Goal: Task Accomplishment & Management: Use online tool/utility

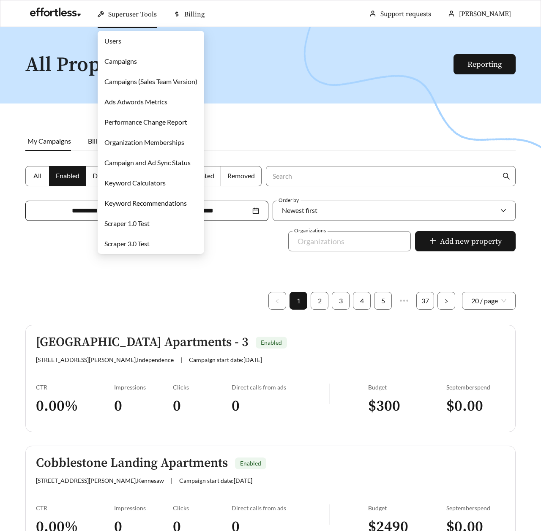
click at [117, 44] on link "Users" at bounding box center [112, 41] width 17 height 8
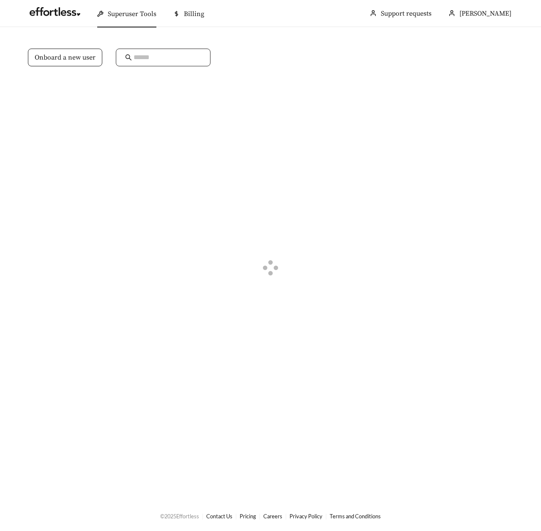
click at [139, 56] on input "text" at bounding box center [168, 57] width 68 height 10
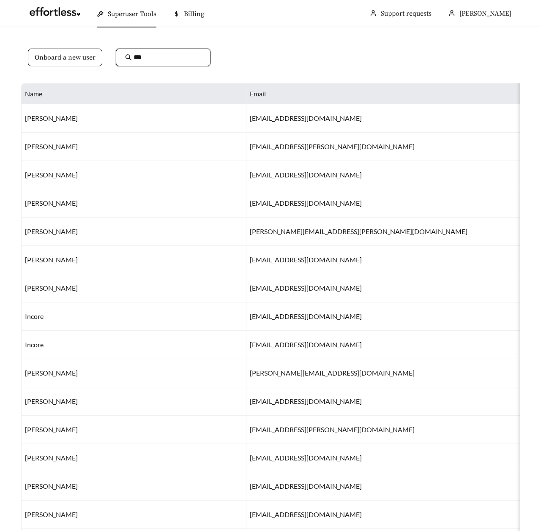
type input "****"
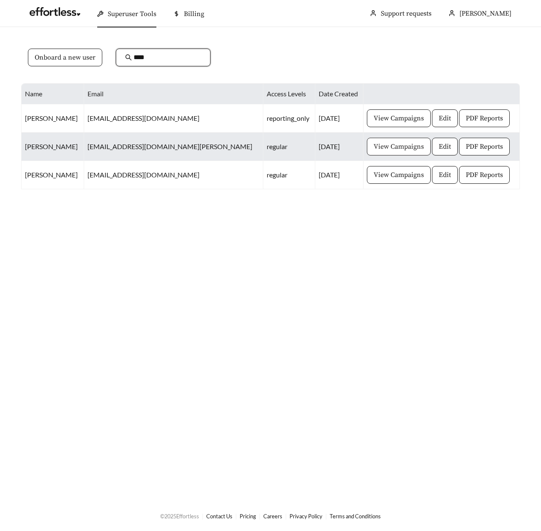
click at [385, 151] on span "View Campaigns" at bounding box center [399, 147] width 50 height 10
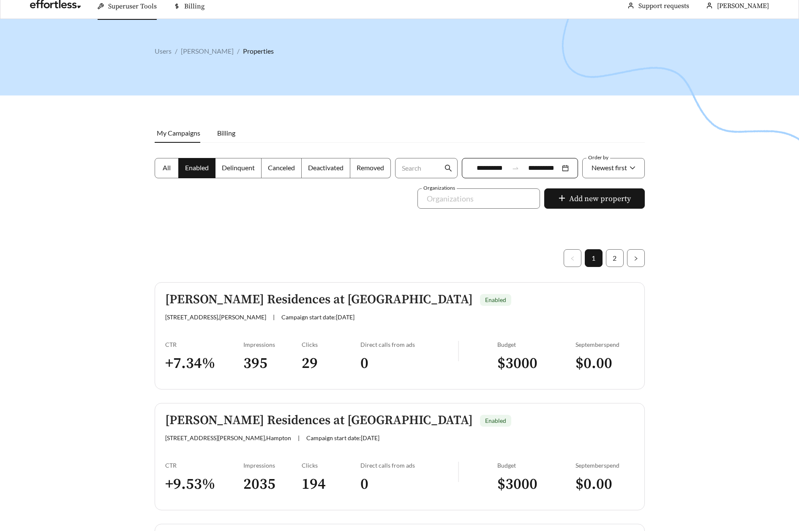
scroll to position [9, 0]
click at [199, 302] on h5 "[PERSON_NAME] Residences at [GEOGRAPHIC_DATA]" at bounding box center [319, 299] width 308 height 14
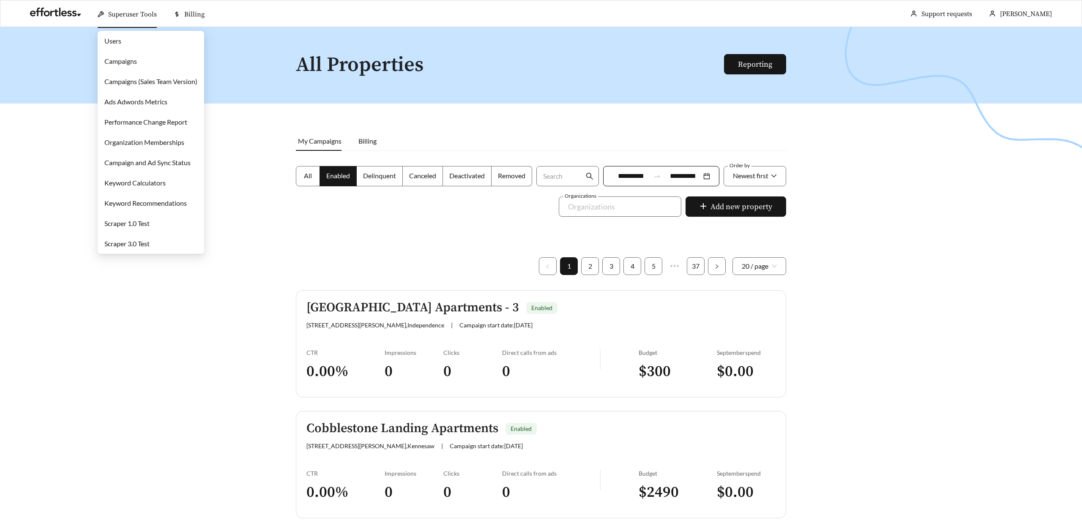
click at [112, 63] on link "Campaigns" at bounding box center [120, 61] width 33 height 8
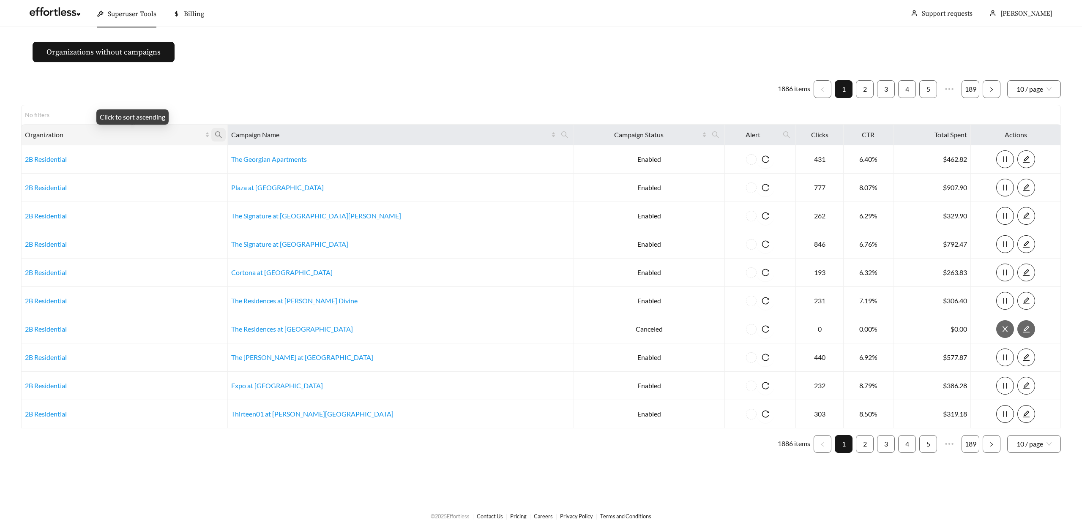
click at [222, 133] on icon "search" at bounding box center [219, 135] width 8 height 8
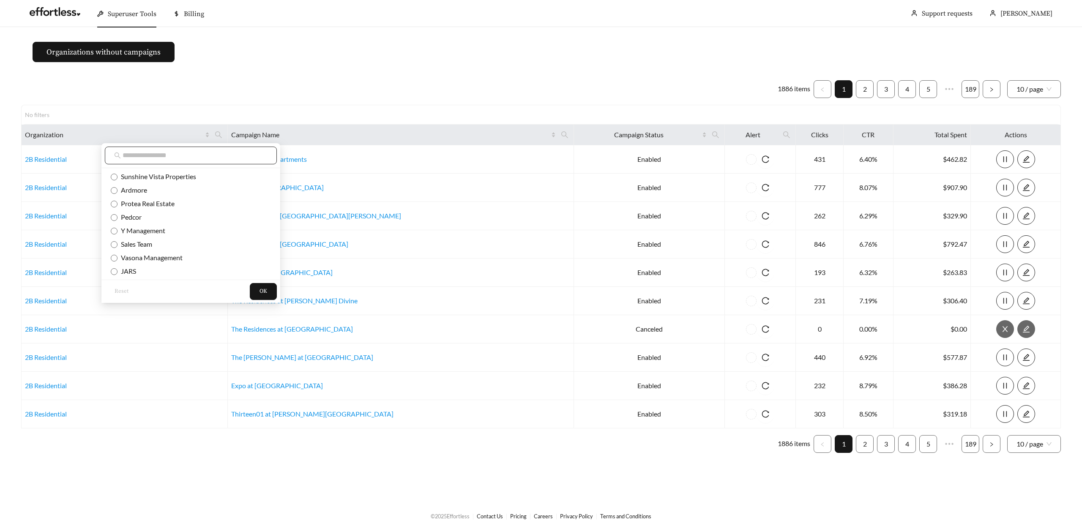
click at [173, 156] on input "text" at bounding box center [195, 155] width 145 height 10
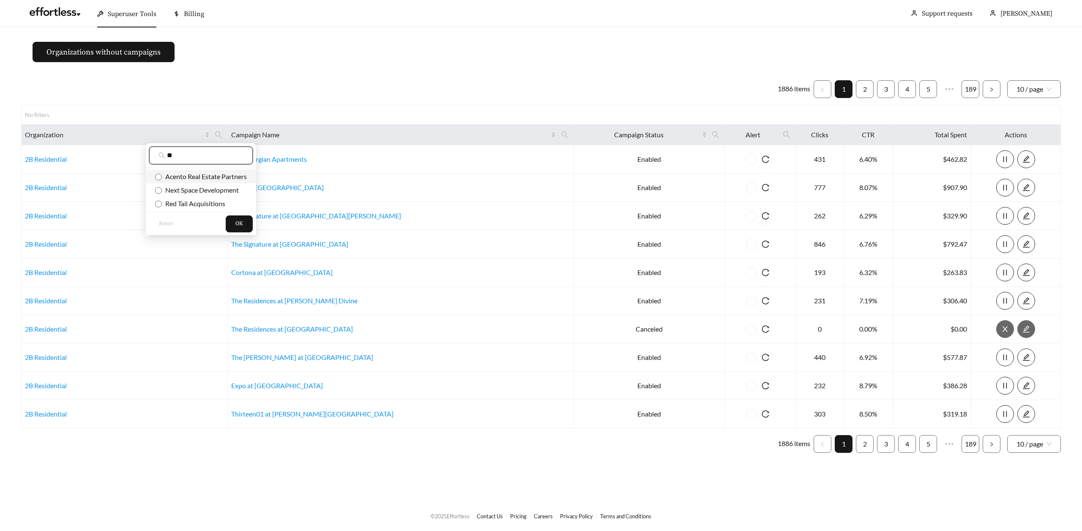
type input "**"
click at [202, 175] on span "Acento Real Estate Partners" at bounding box center [204, 176] width 85 height 8
click at [234, 219] on button "OK" at bounding box center [239, 224] width 27 height 17
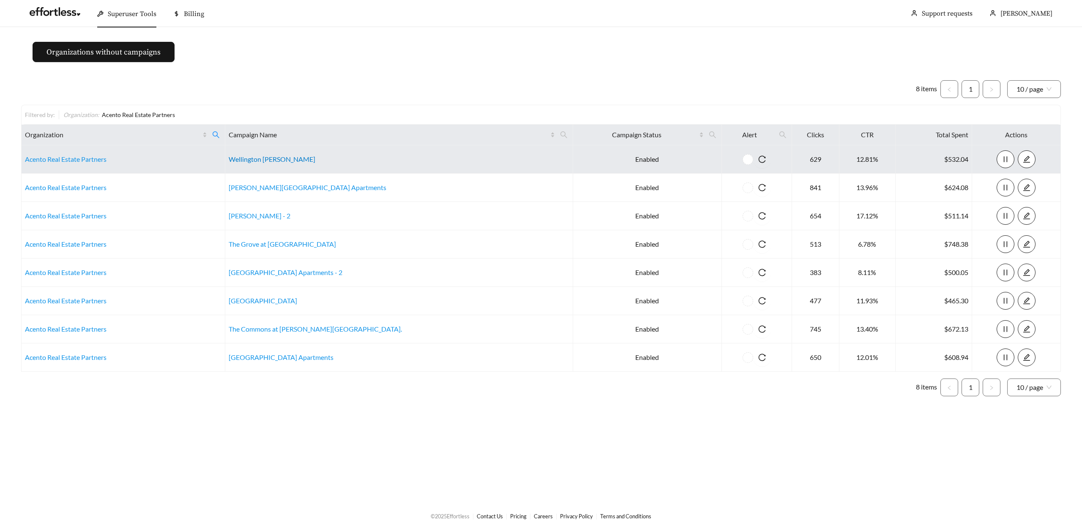
click at [271, 161] on link "Wellington Woods" at bounding box center [272, 159] width 87 height 8
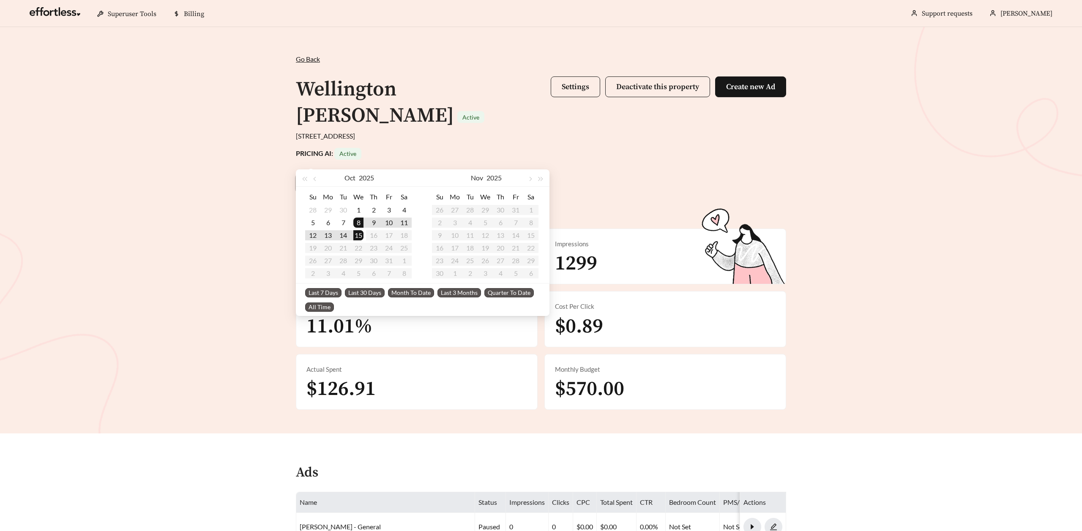
click at [340, 178] on input "**********" at bounding box center [325, 183] width 41 height 10
type input "**********"
click at [313, 235] on div "12" at bounding box center [313, 235] width 10 height 10
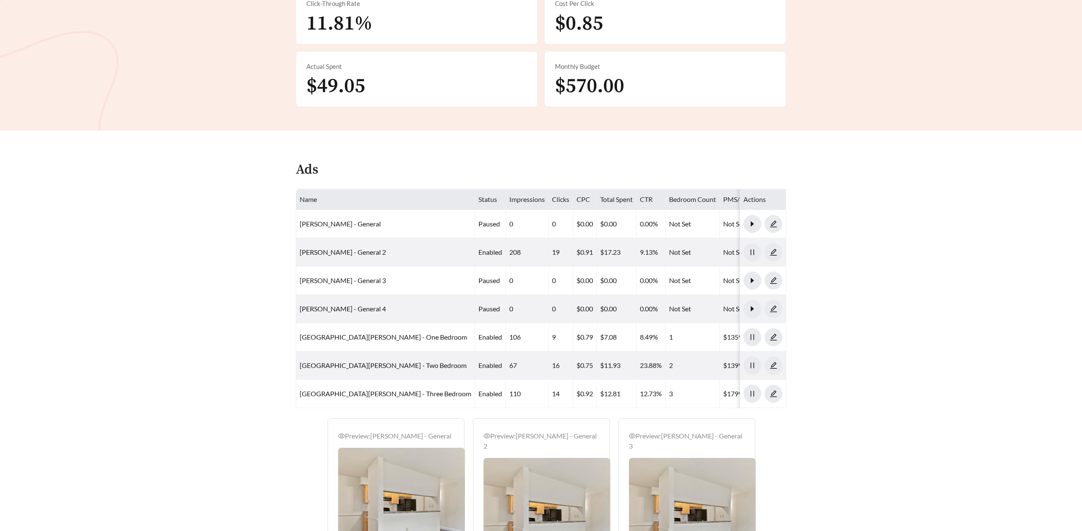
scroll to position [309, 0]
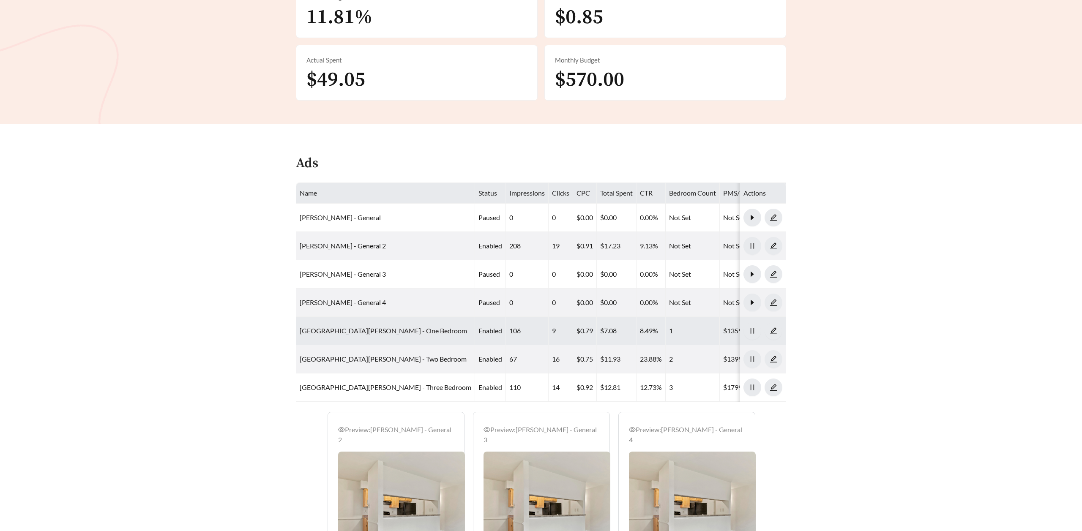
click at [345, 327] on link "Wellington Woods - One Bedroom" at bounding box center [383, 331] width 167 height 8
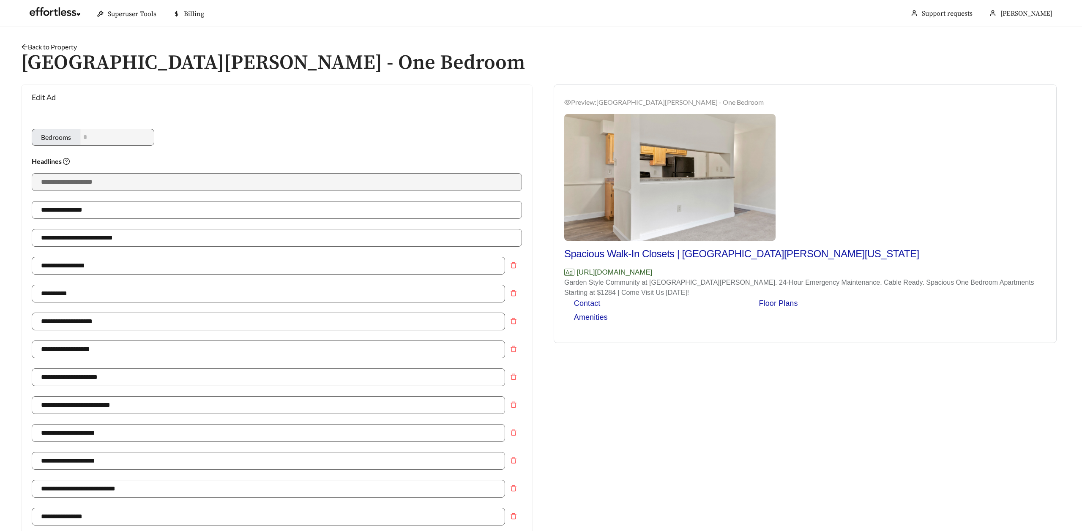
scroll to position [506, 0]
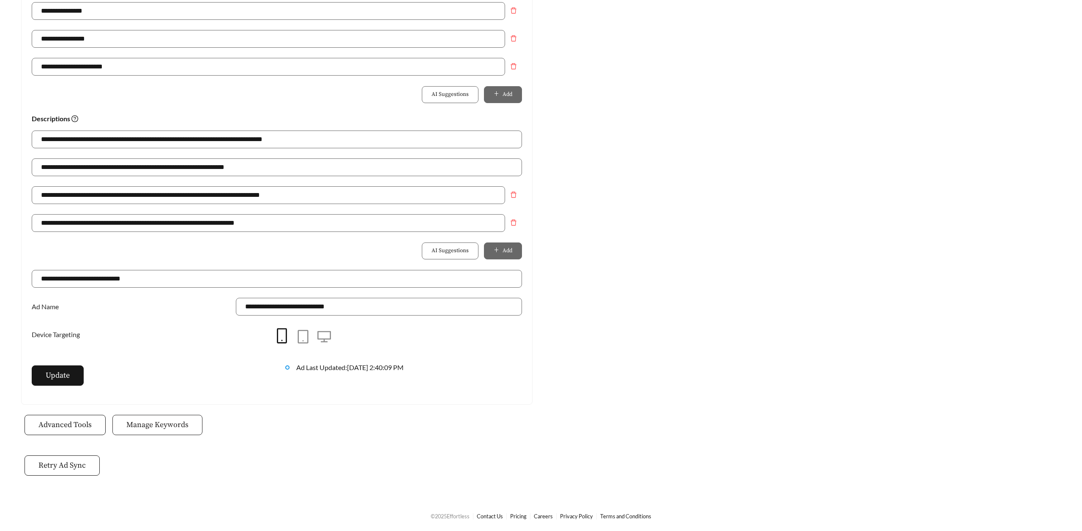
click at [159, 419] on button "Manage Keywords" at bounding box center [157, 425] width 90 height 20
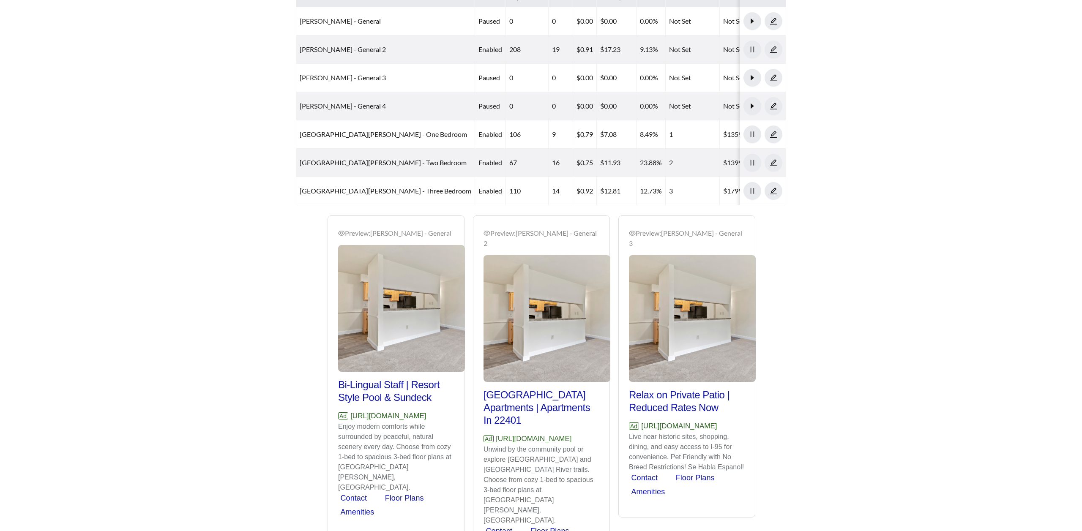
scroll to position [309, 0]
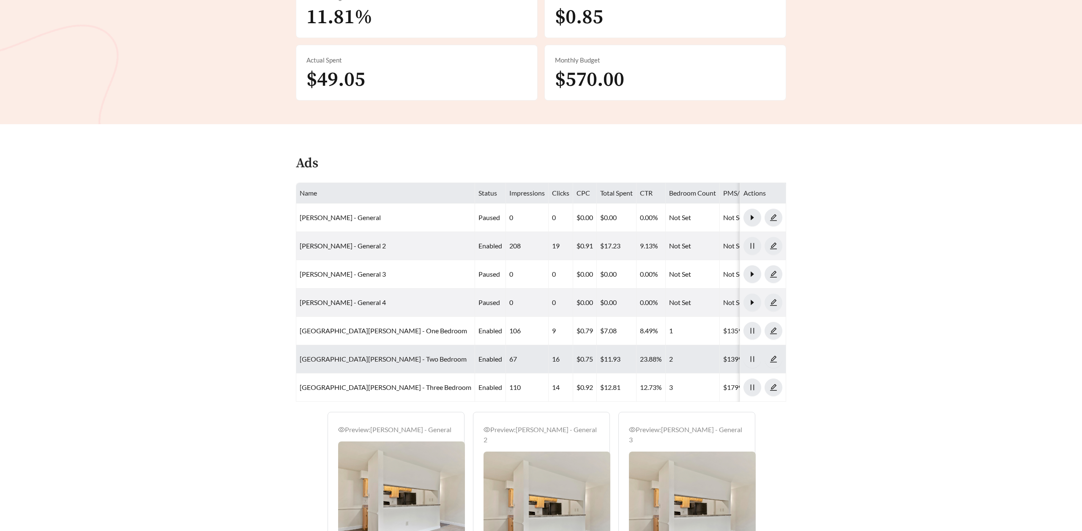
click at [369, 355] on link "Wellington Woods - Two Bedroom" at bounding box center [383, 359] width 167 height 8
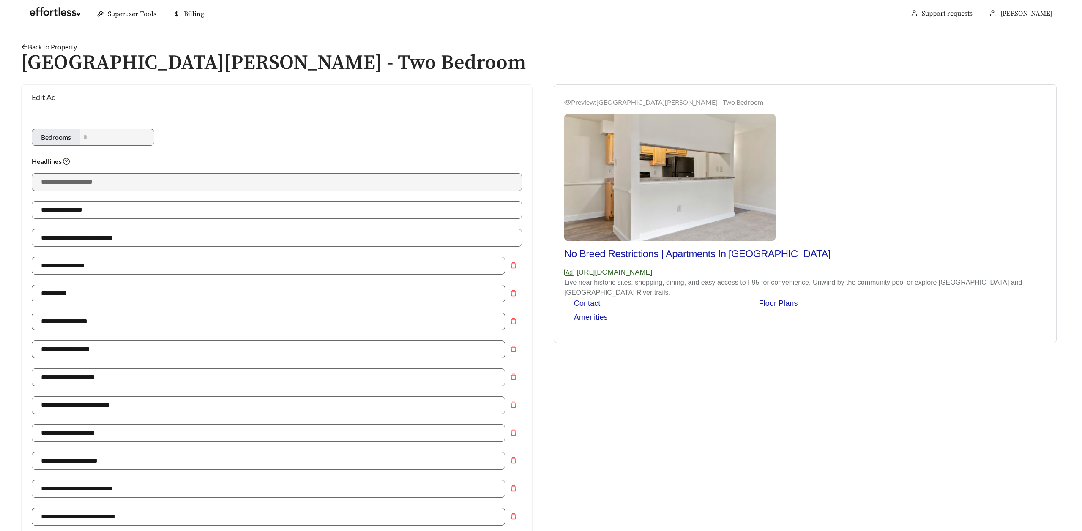
scroll to position [506, 0]
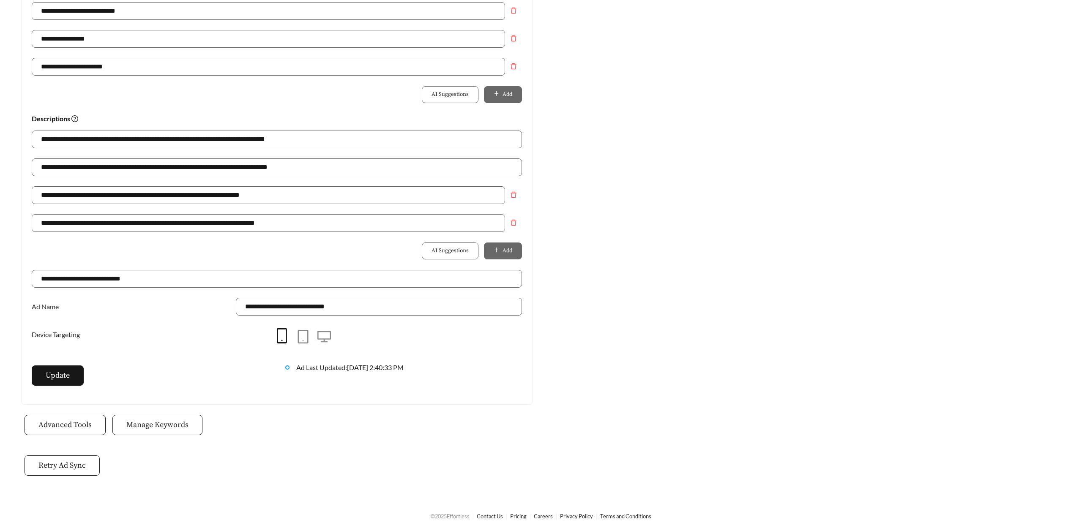
click at [161, 428] on span "Manage Keywords" at bounding box center [157, 424] width 62 height 11
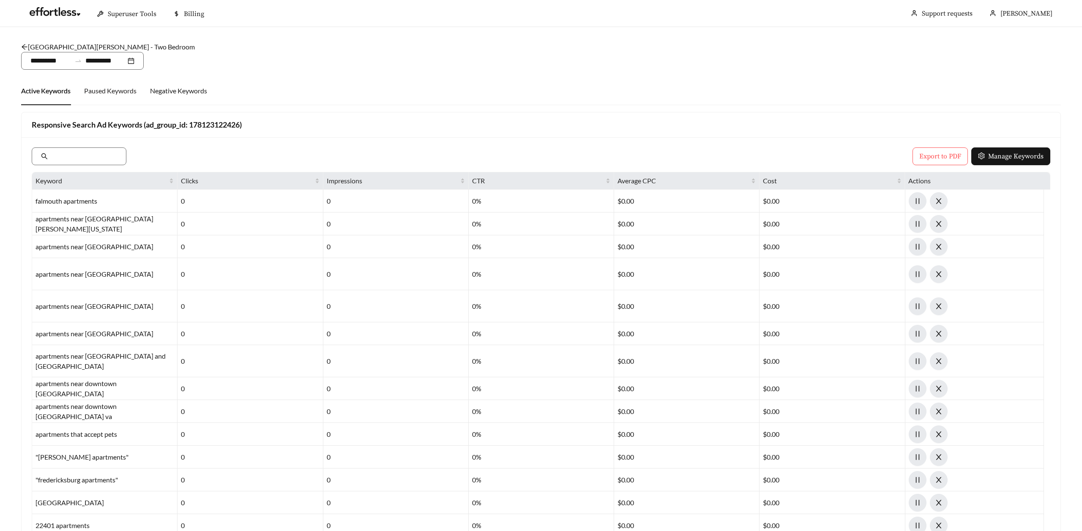
click at [90, 85] on div "Paused Keywords" at bounding box center [110, 90] width 52 height 29
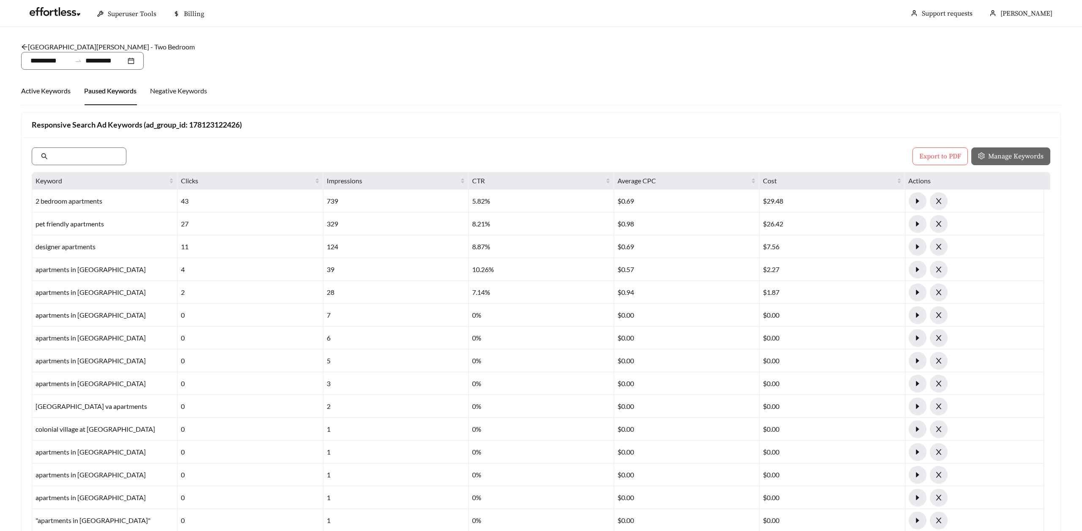
click at [41, 91] on div "Active Keywords" at bounding box center [45, 91] width 49 height 10
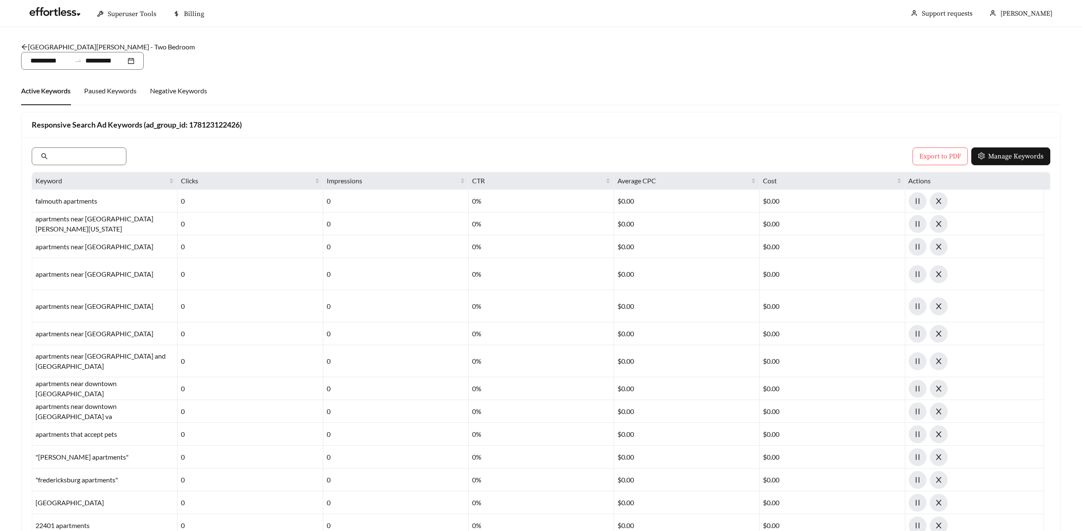
click at [434, 107] on div "Active Keywords Paused Keywords Negative Keywords Responsive Search Ad Keywords…" at bounding box center [541, 507] width 1040 height 862
